Goal: Information Seeking & Learning: Understand process/instructions

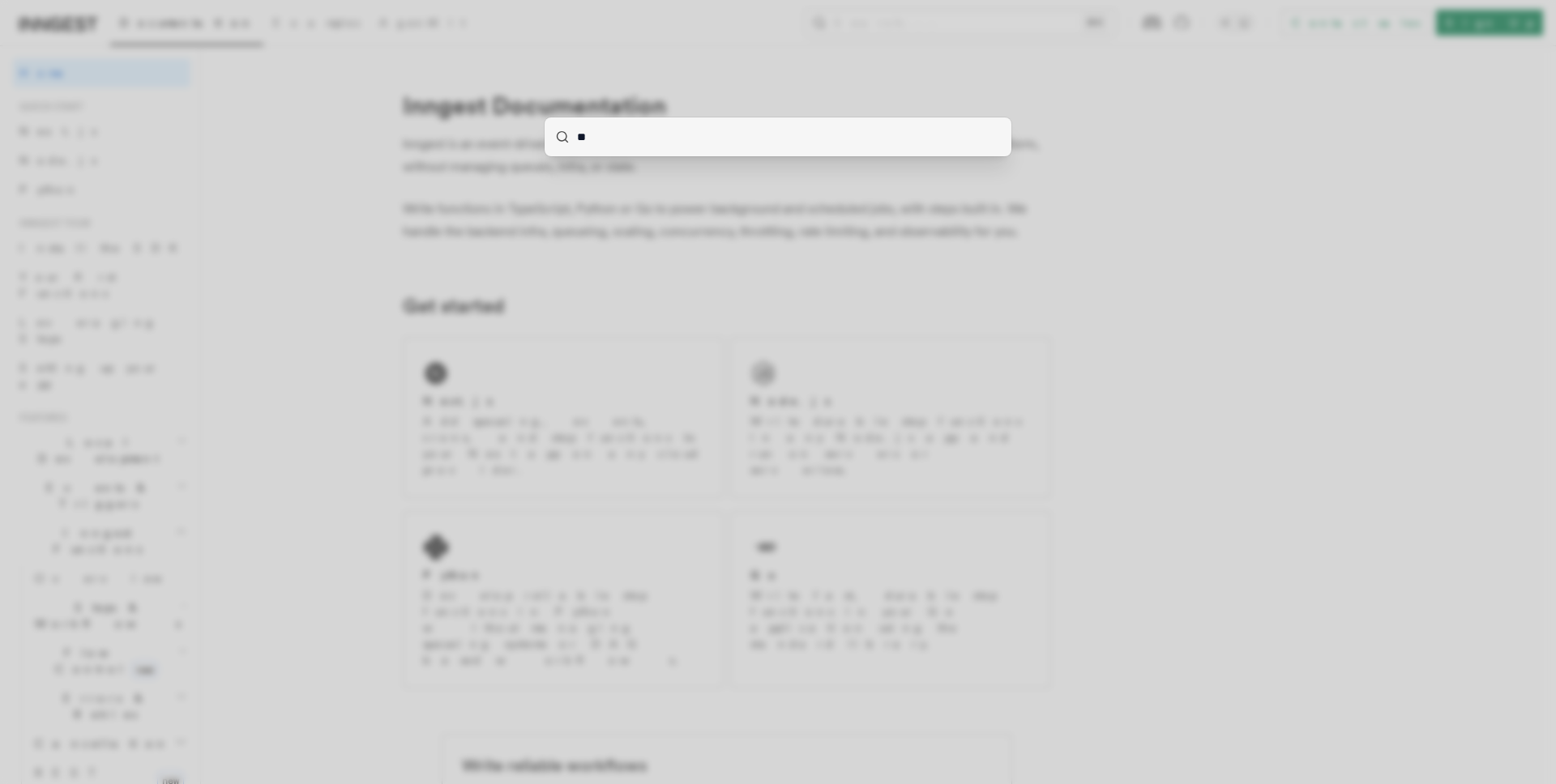
type input "***"
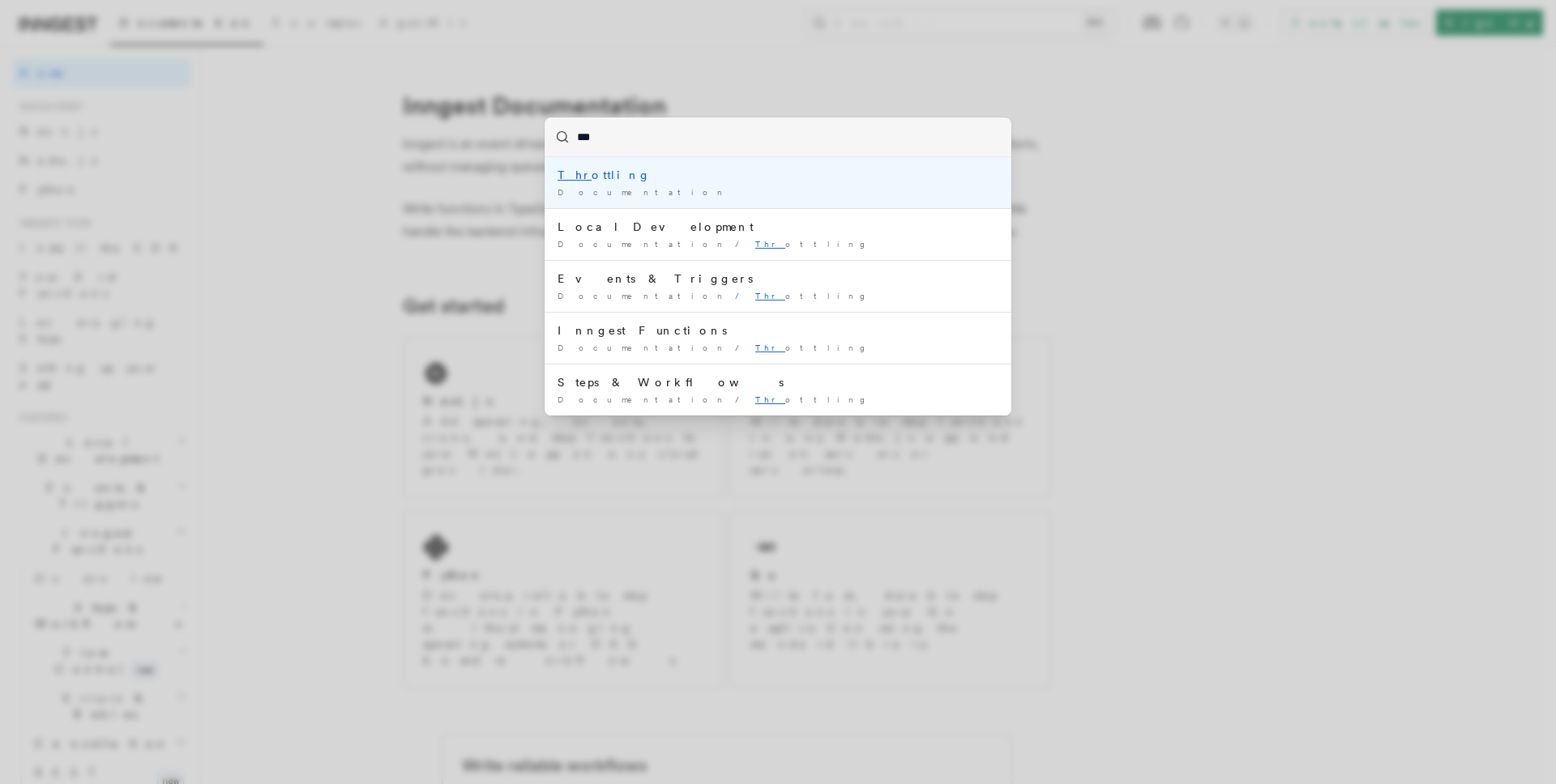
click at [607, 177] on div "Thr ottling" at bounding box center [778, 175] width 441 height 16
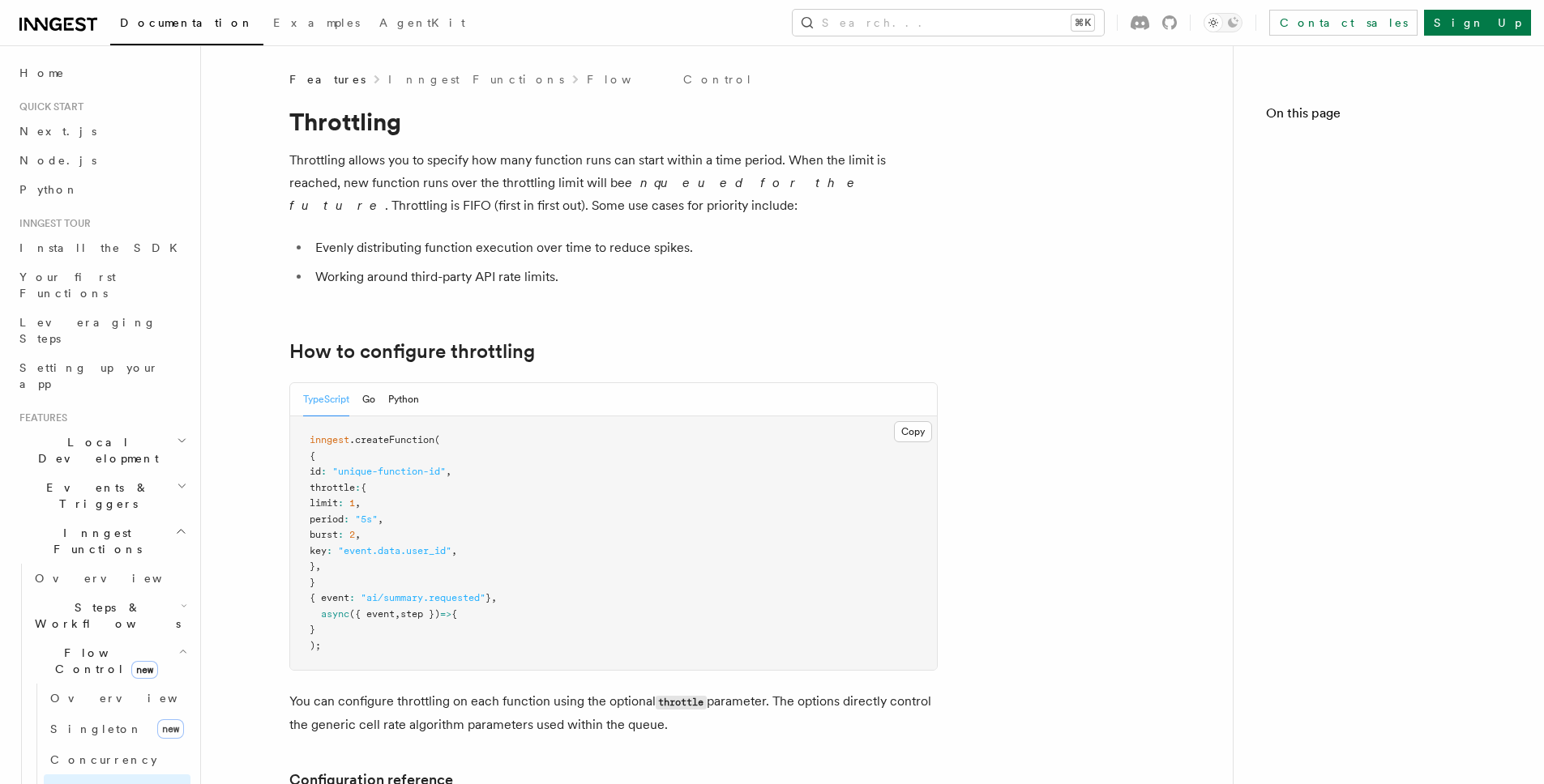
click at [583, 177] on em "enqueued for the future" at bounding box center [576, 194] width 573 height 38
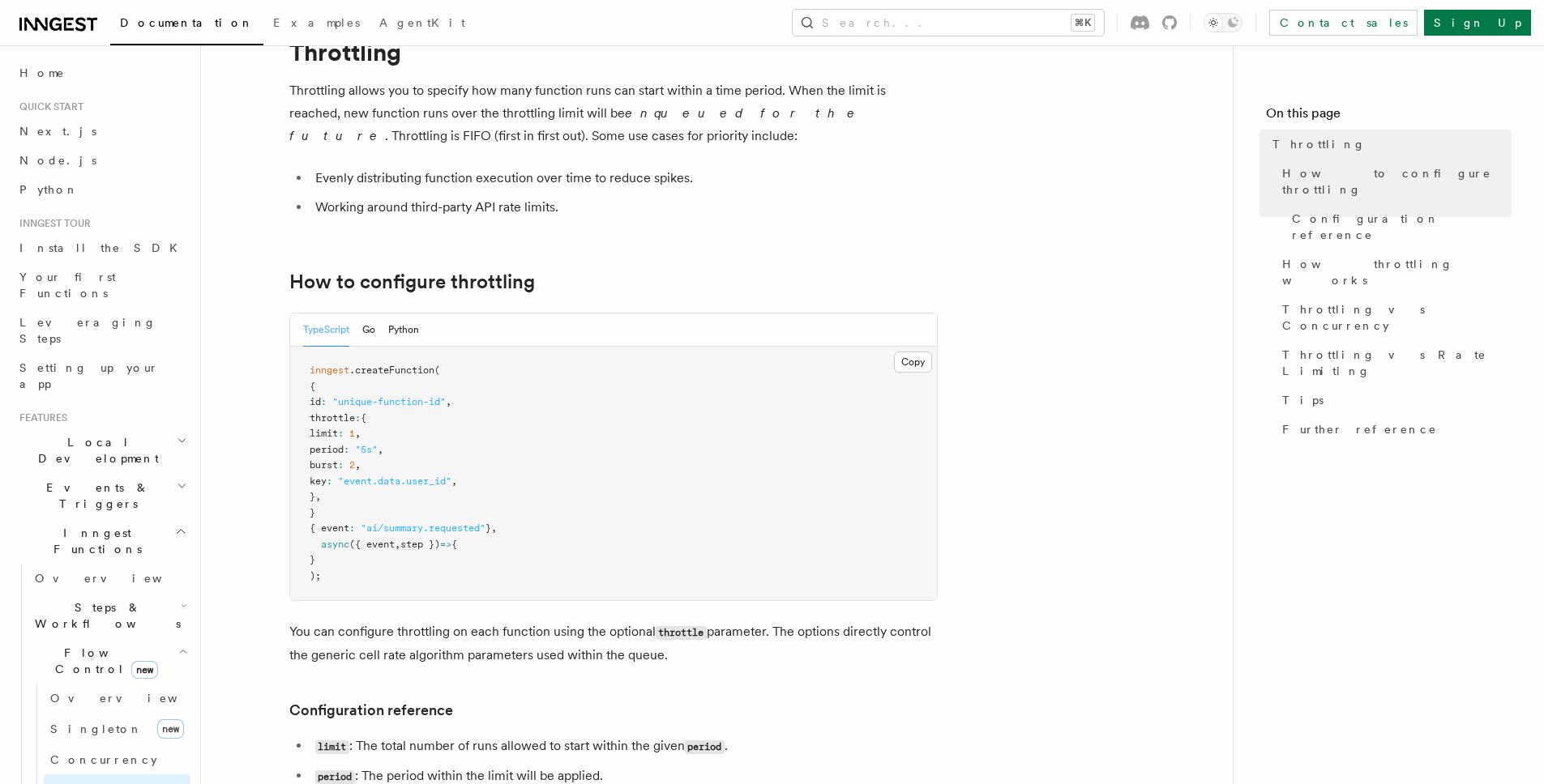
scroll to position [101, 0]
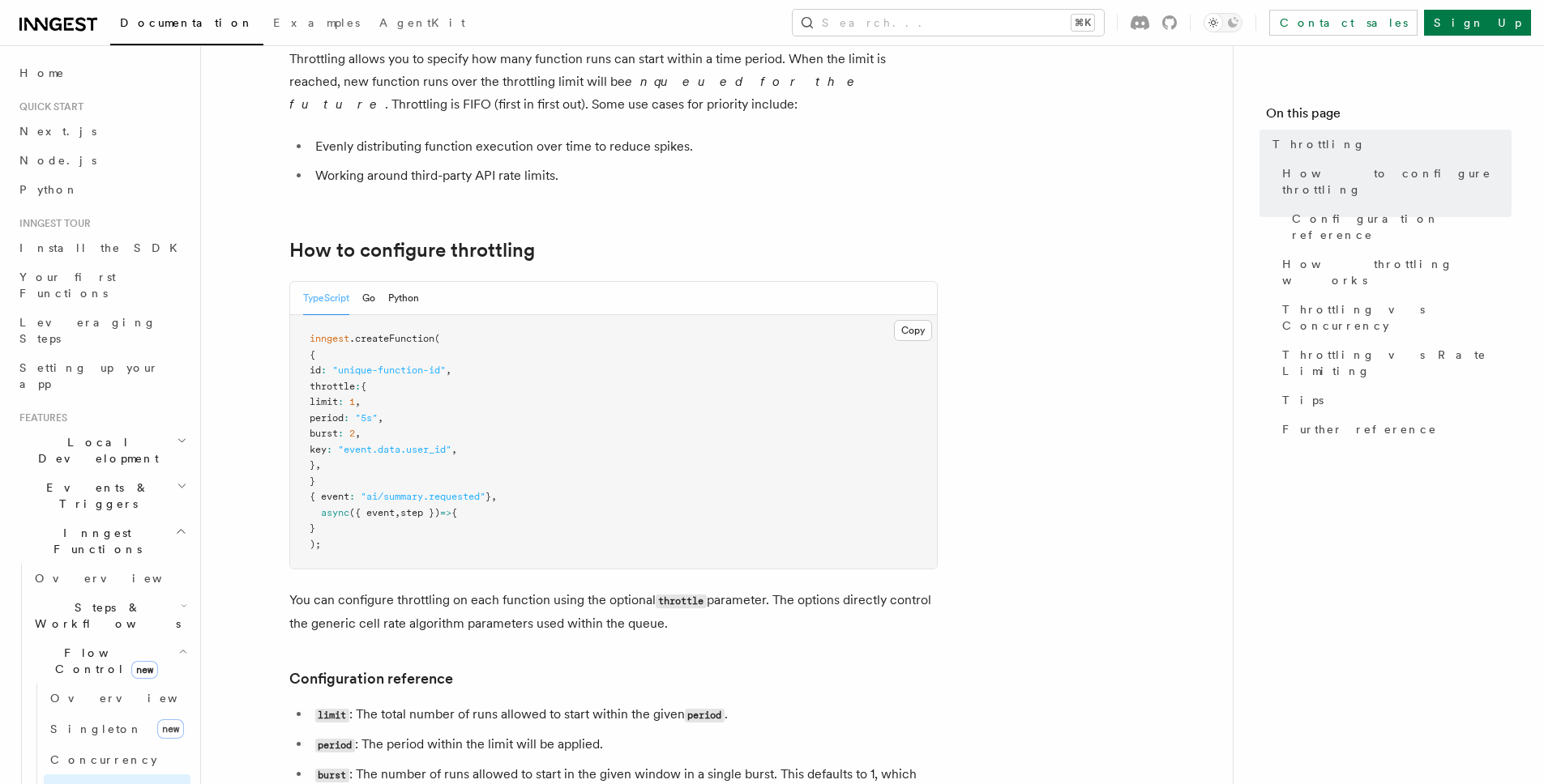
drag, startPoint x: 480, startPoint y: 454, endPoint x: 488, endPoint y: 452, distance: 8.2
click at [451, 452] on span ""event.data.user_id"" at bounding box center [395, 450] width 113 height 12
click at [497, 453] on pre "inngest .createFunction ( { id : "unique-function-id" , throttle : { limit : 1 …" at bounding box center [613, 442] width 647 height 254
drag, startPoint x: 500, startPoint y: 452, endPoint x: 346, endPoint y: 450, distance: 154.0
click at [346, 450] on pre "inngest .createFunction ( { id : "unique-function-id" , throttle : { limit : 1 …" at bounding box center [613, 442] width 647 height 254
